Goal: Navigation & Orientation: Find specific page/section

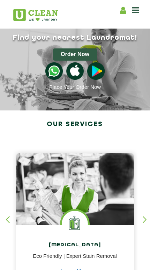
scroll to position [6, 0]
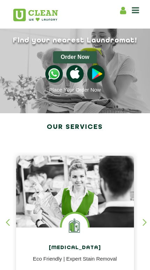
click at [137, 11] on icon at bounding box center [135, 10] width 7 height 8
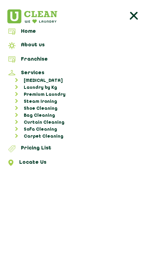
click at [38, 161] on link "Locate Us" at bounding box center [74, 164] width 145 height 8
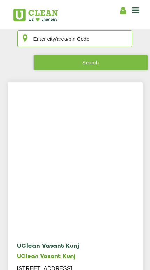
click at [89, 40] on input "text" at bounding box center [74, 38] width 115 height 17
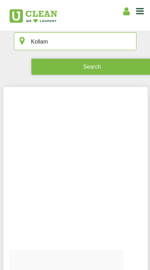
type input "Kollam"
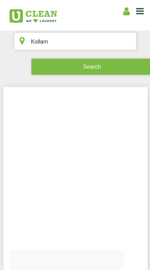
click at [96, 61] on button "Search" at bounding box center [90, 63] width 114 height 16
click at [98, 64] on button "Search" at bounding box center [90, 63] width 114 height 16
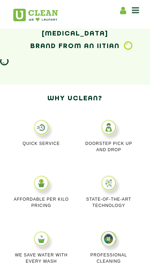
scroll to position [324, 0]
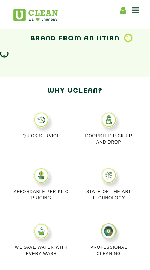
click at [108, 125] on img at bounding box center [109, 120] width 16 height 16
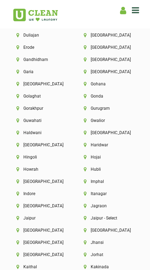
scroll to position [1763, 0]
